Goal: Task Accomplishment & Management: Use online tool/utility

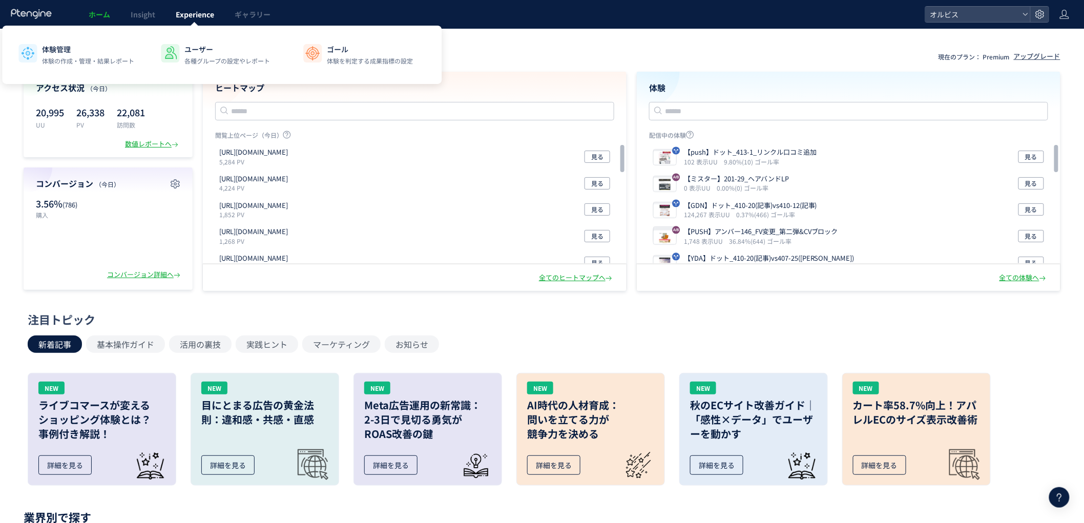
click at [178, 16] on span "Experience" at bounding box center [195, 14] width 38 height 10
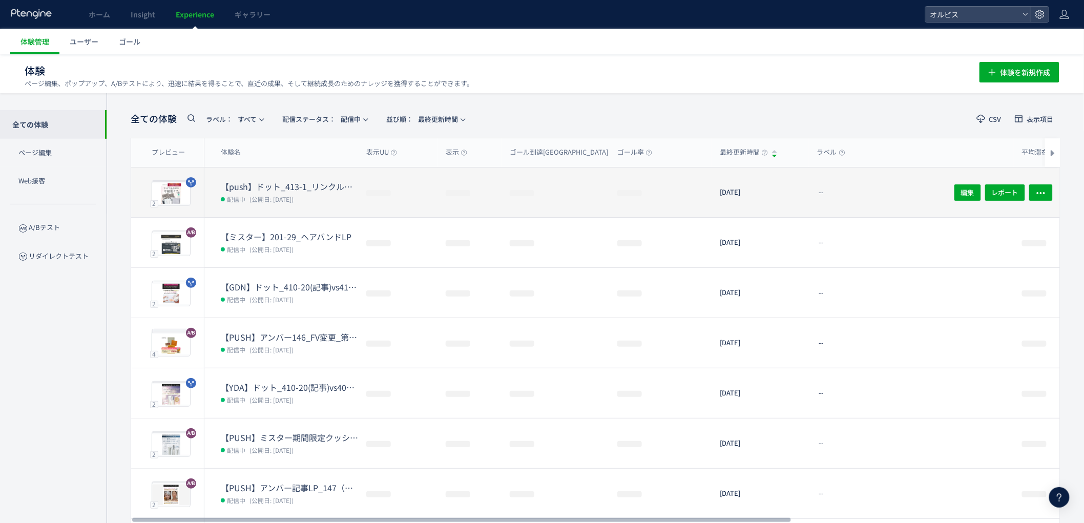
click at [299, 190] on dt "【push】ドット_413-1_リンクル口コミ追加" at bounding box center [289, 187] width 137 height 12
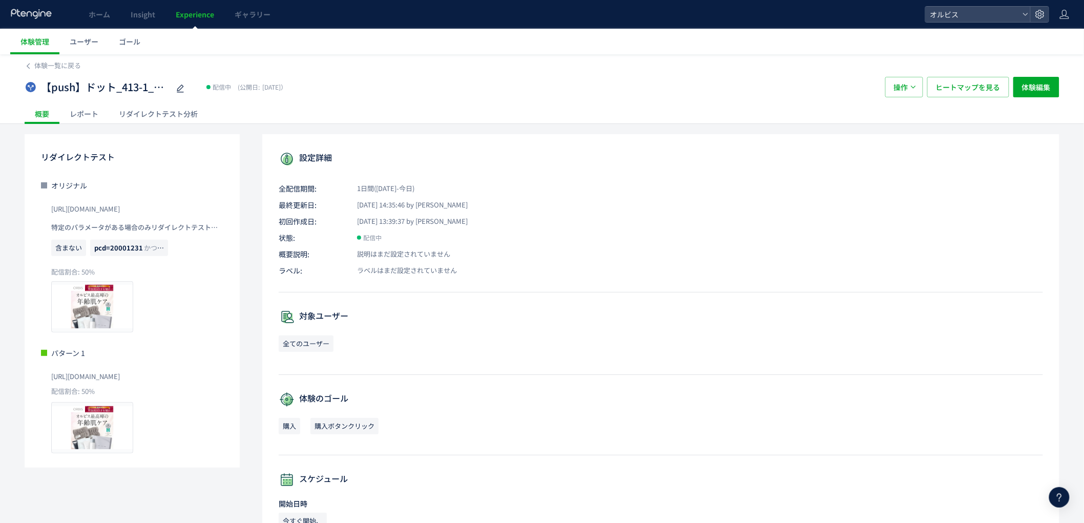
click at [149, 113] on div "リダイレクトテスト分析" at bounding box center [158, 113] width 99 height 20
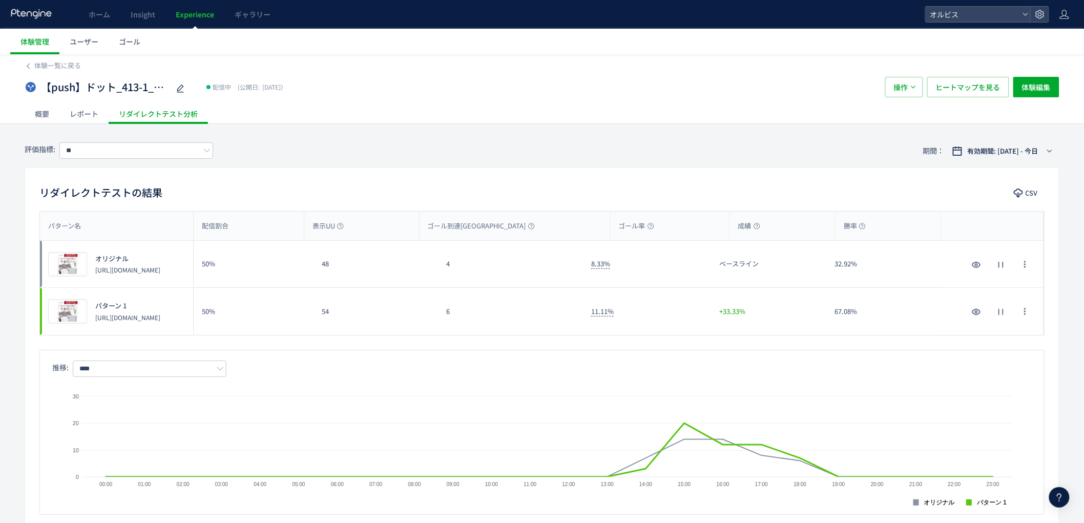
scroll to position [400, 0]
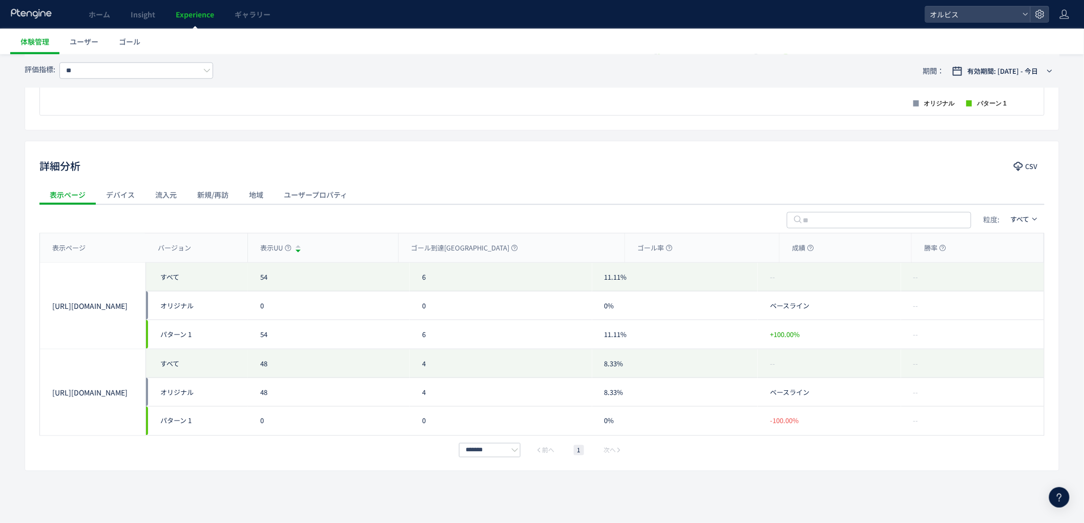
click at [164, 186] on div "流入元" at bounding box center [166, 194] width 42 height 20
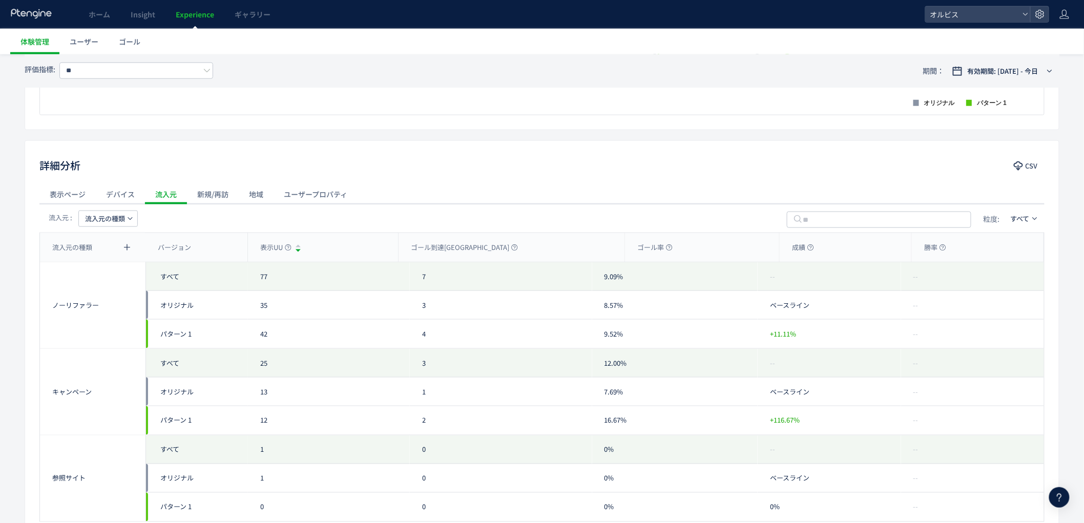
click at [109, 223] on span "流入元の種類" at bounding box center [105, 219] width 40 height 16
click at [100, 269] on li "キャンペーン名" at bounding box center [108, 267] width 70 height 18
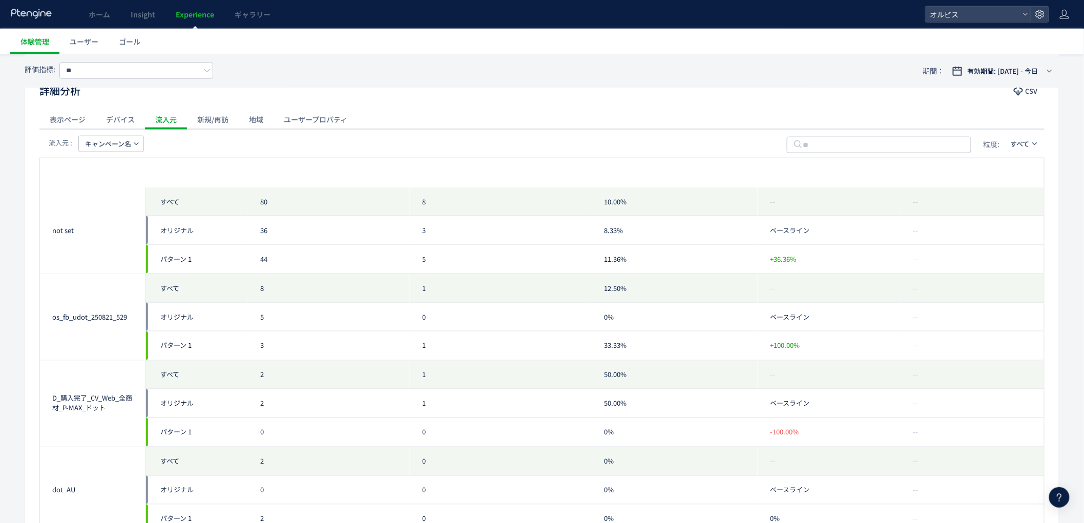
scroll to position [0, 0]
